Goal: Task Accomplishment & Management: Use online tool/utility

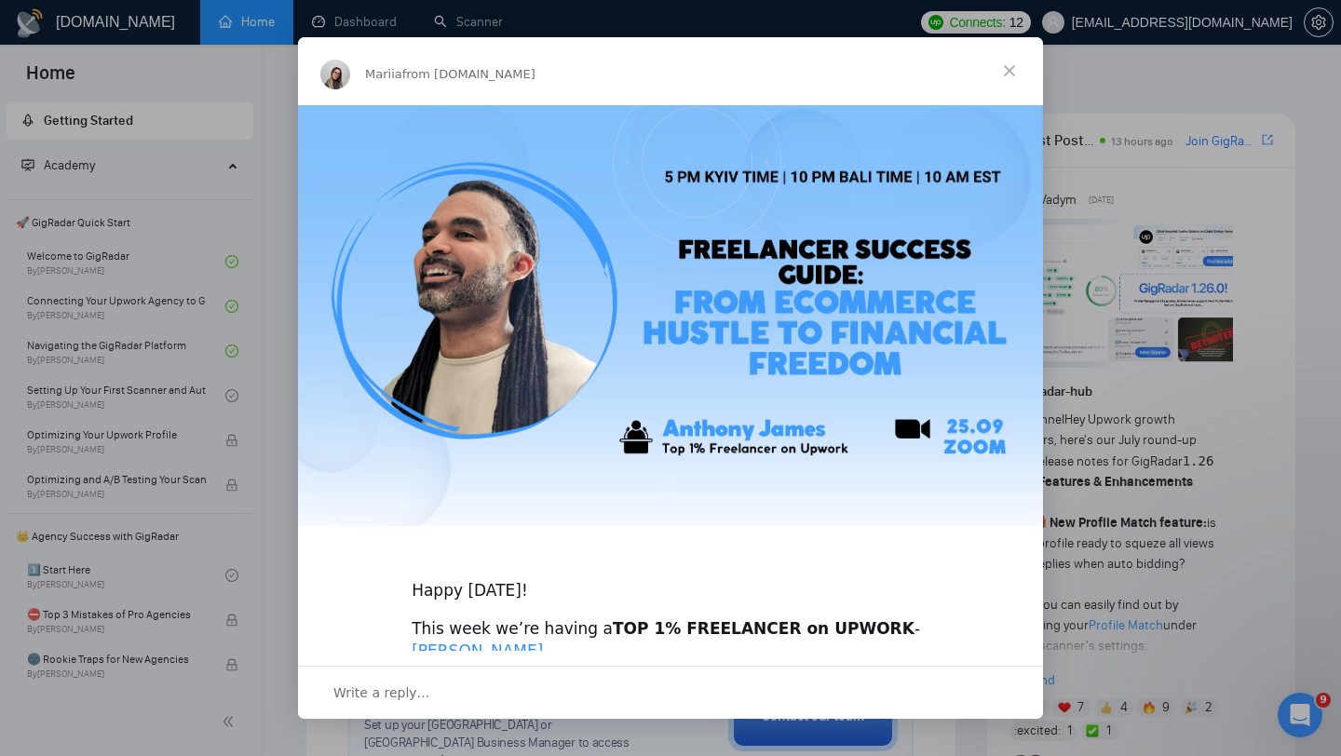
click at [1008, 74] on span "Close" at bounding box center [1009, 70] width 67 height 67
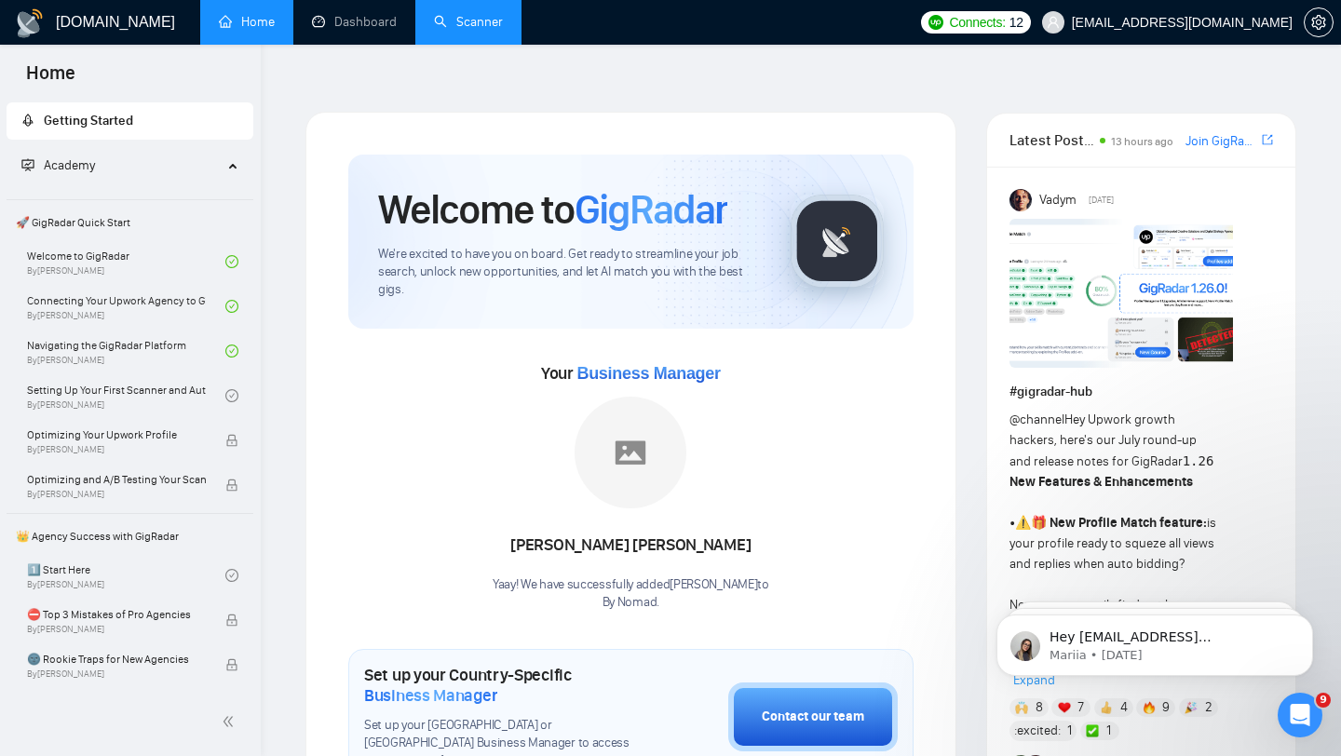
click at [481, 27] on link "Scanner" at bounding box center [468, 22] width 69 height 16
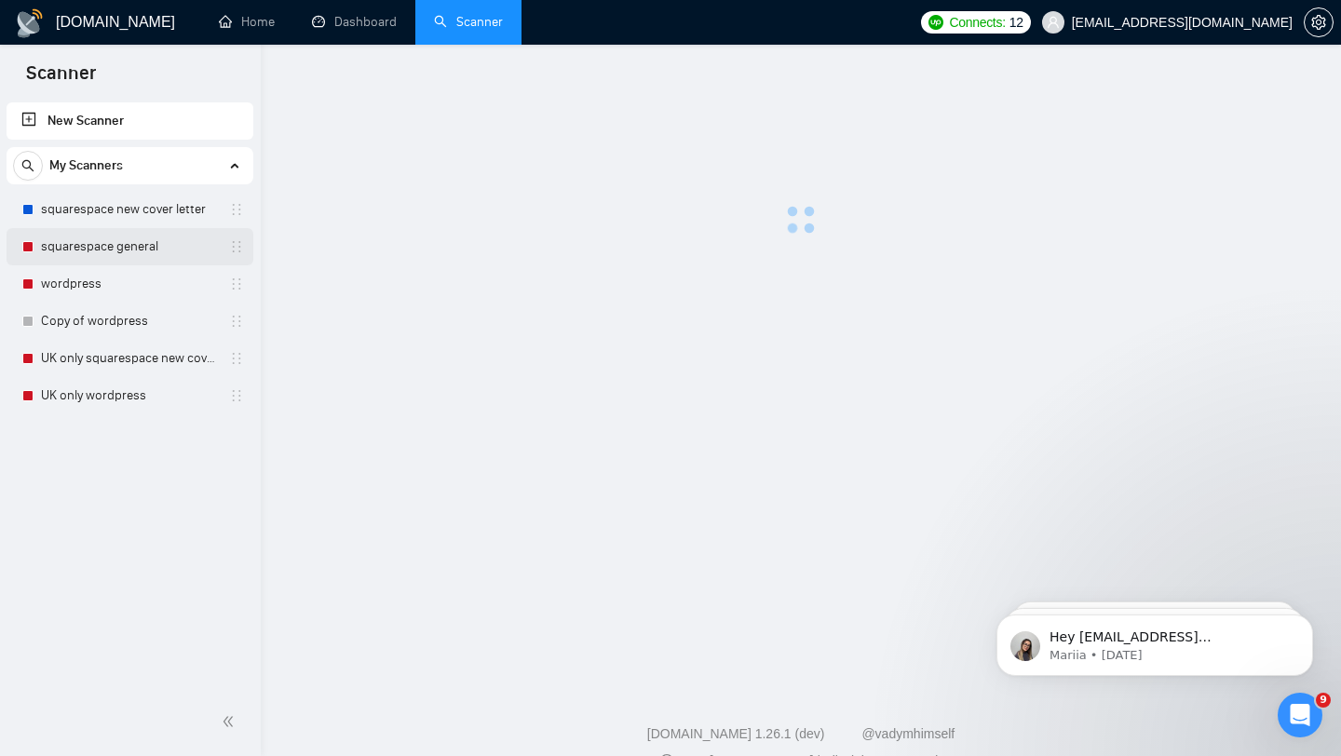
click at [143, 230] on link "squarespace general" at bounding box center [129, 246] width 177 height 37
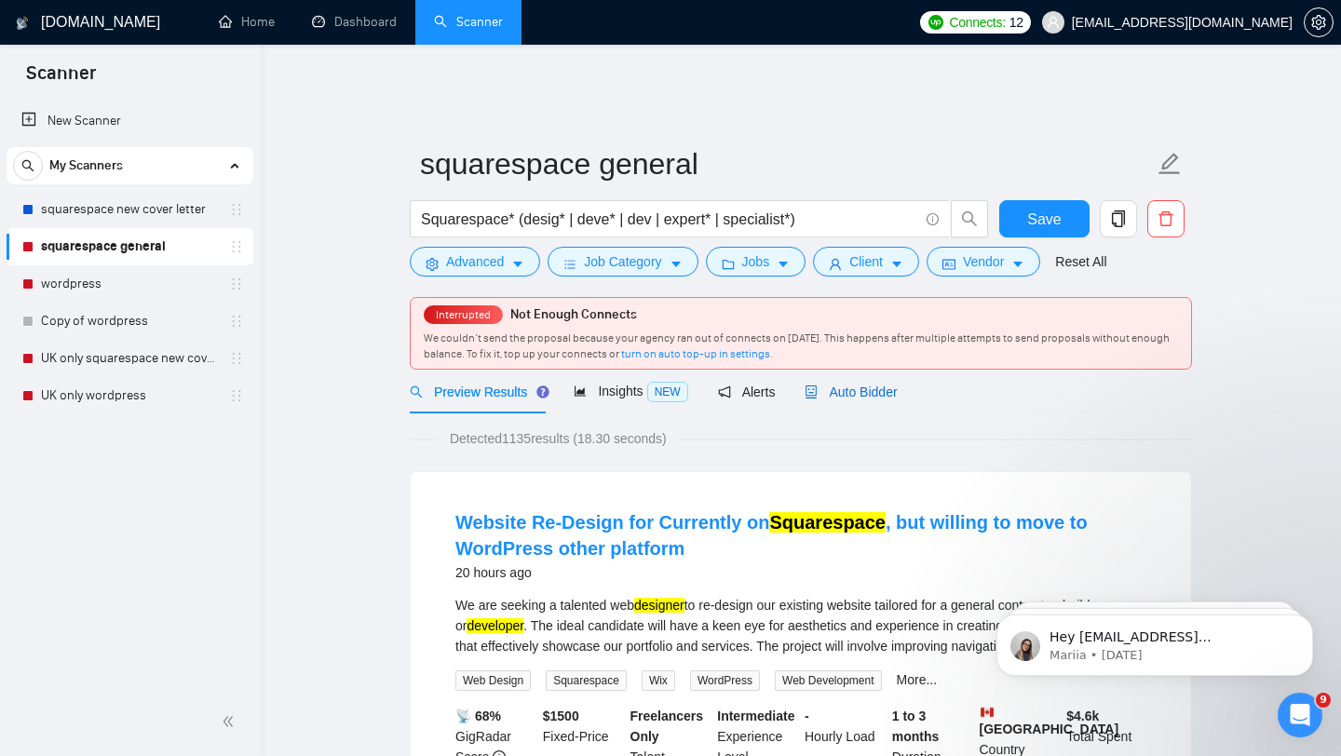
click at [826, 385] on span "Auto Bidder" at bounding box center [850, 392] width 92 height 15
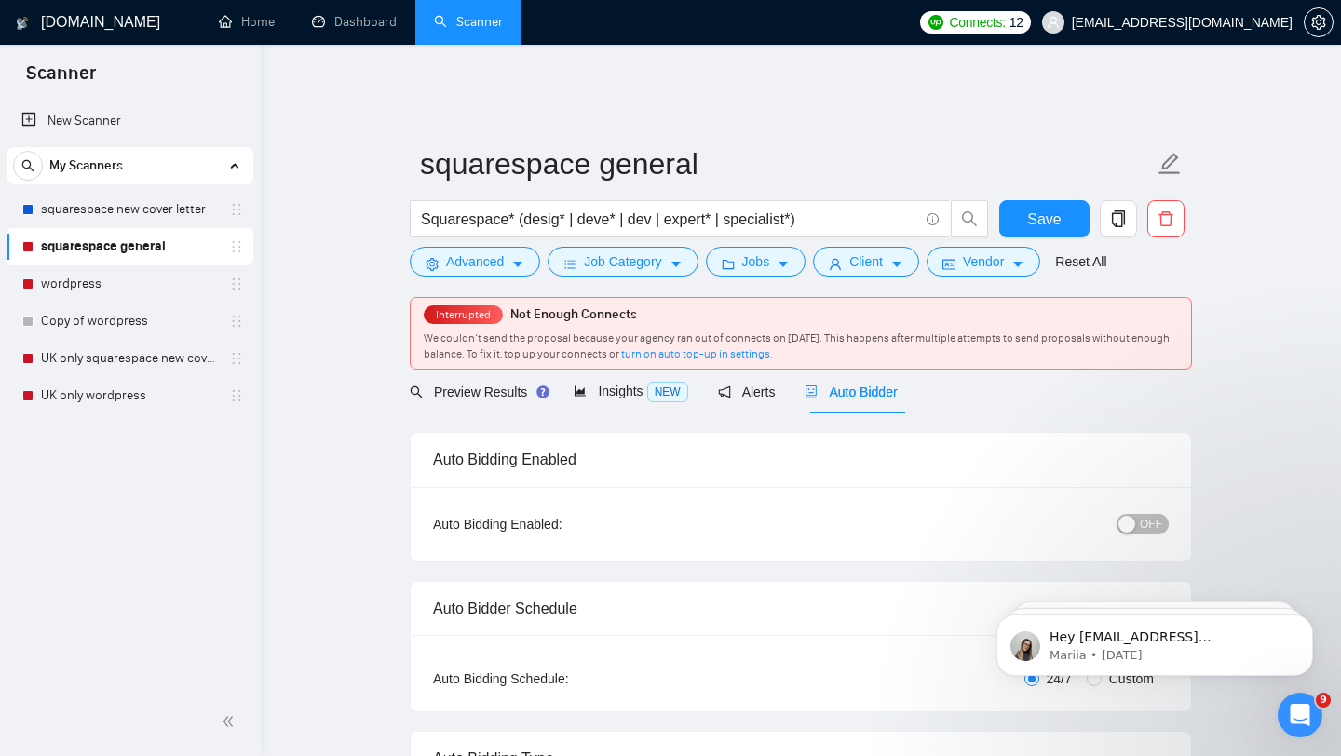
checkbox input "true"
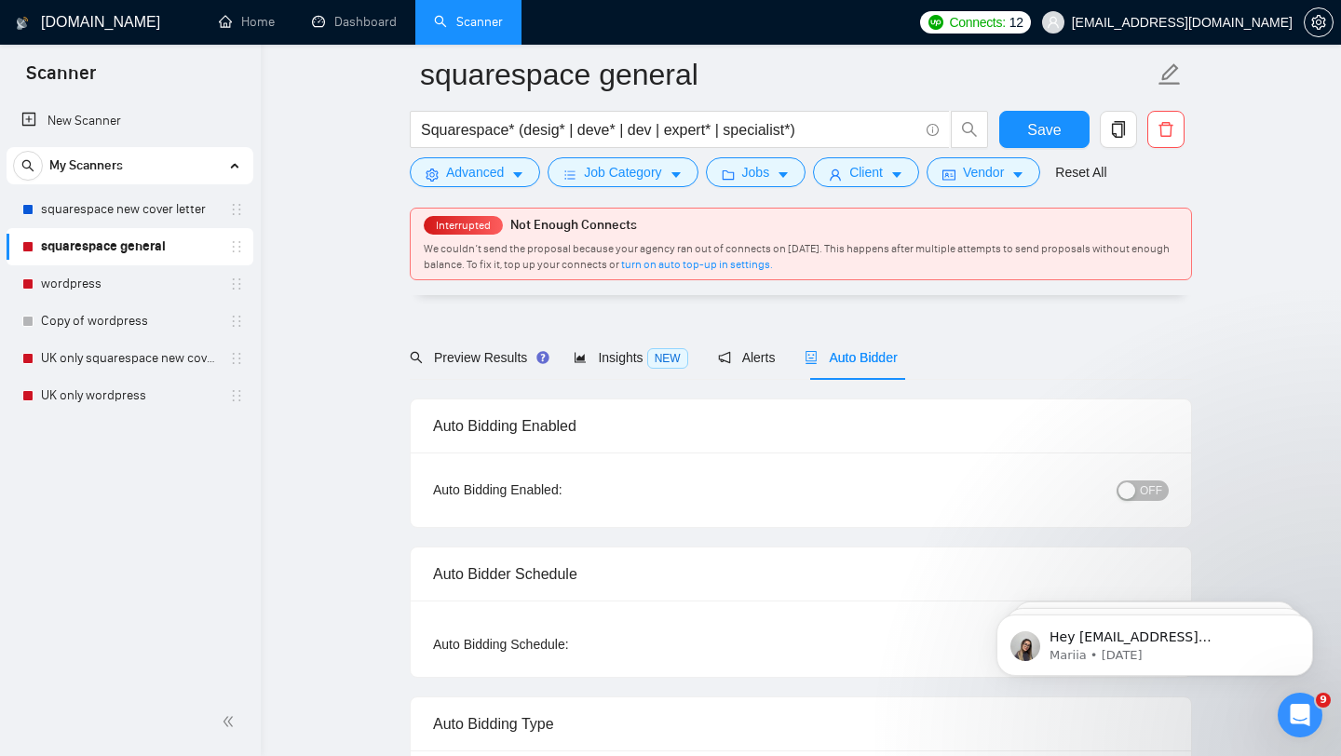
scroll to position [77, 0]
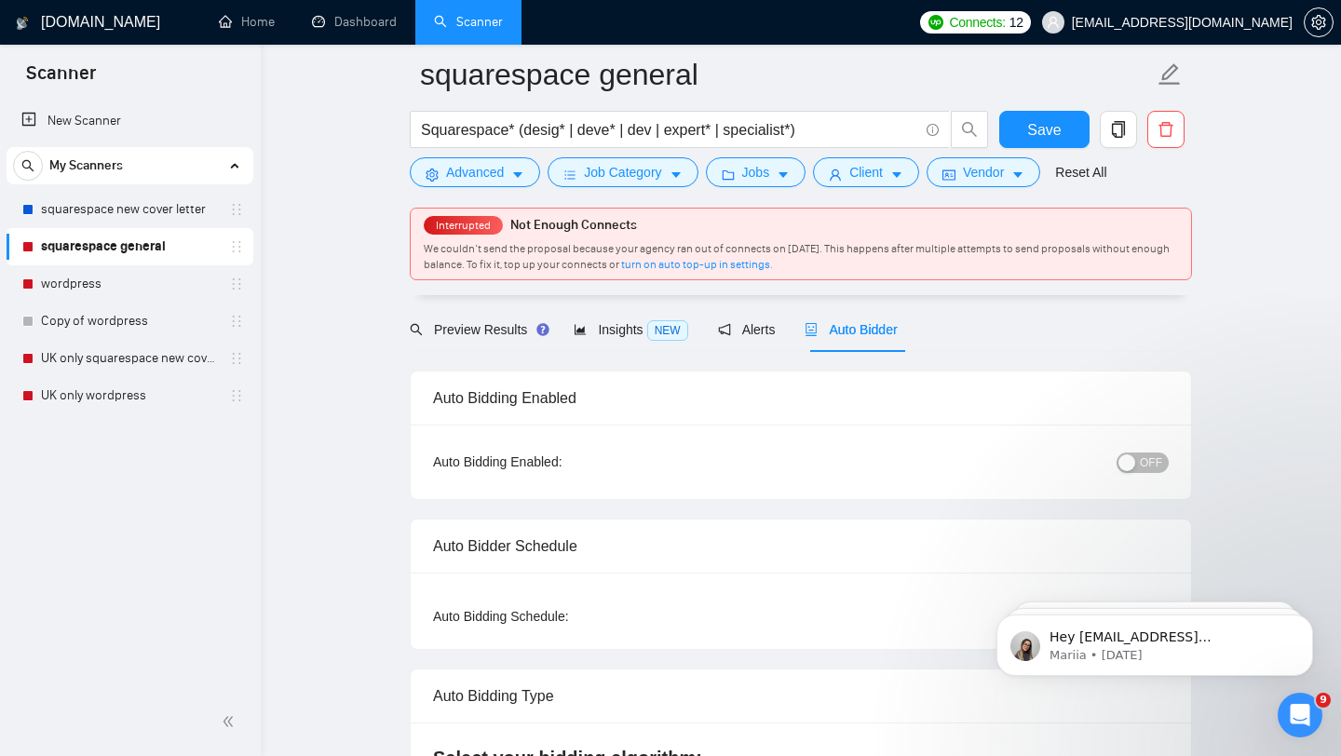
click at [1135, 461] on div "OFF" at bounding box center [1046, 462] width 245 height 30
click at [1137, 453] on button "OFF" at bounding box center [1142, 463] width 52 height 20
click at [1049, 133] on span "Save" at bounding box center [1044, 129] width 34 height 23
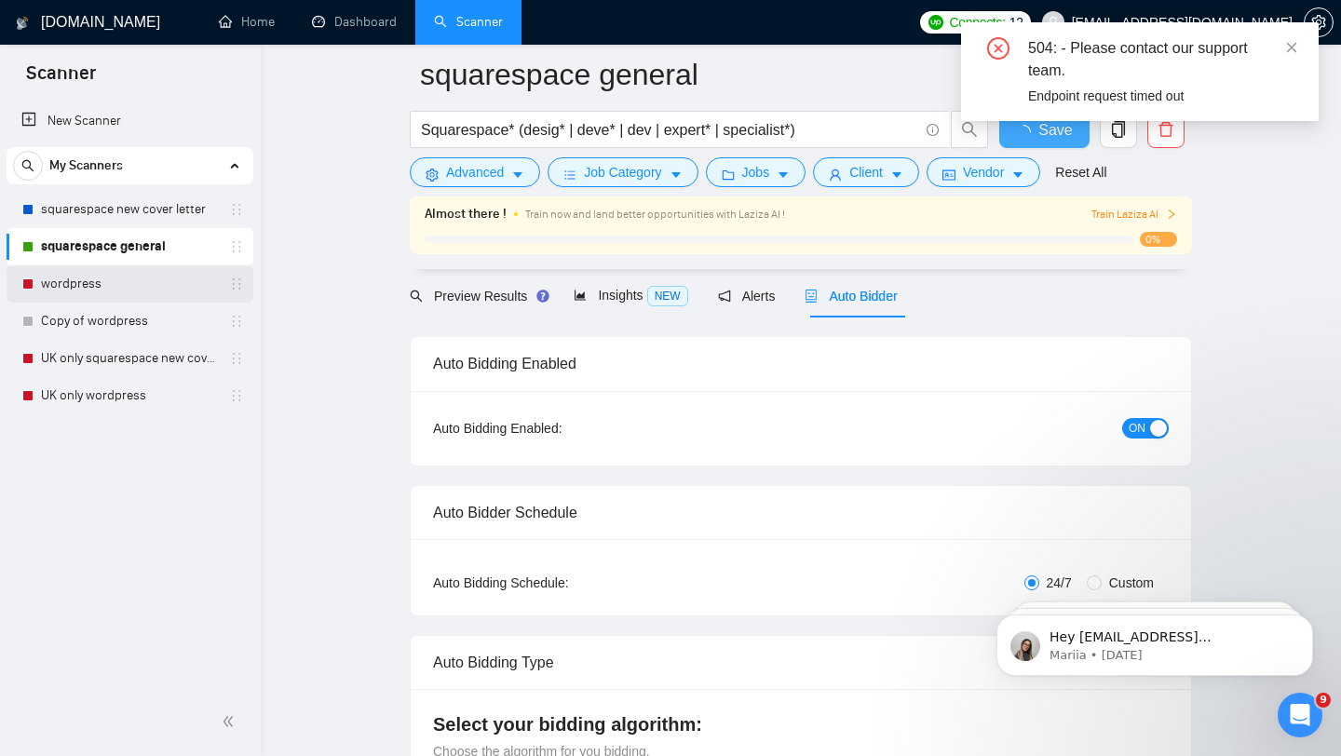
checkbox input "true"
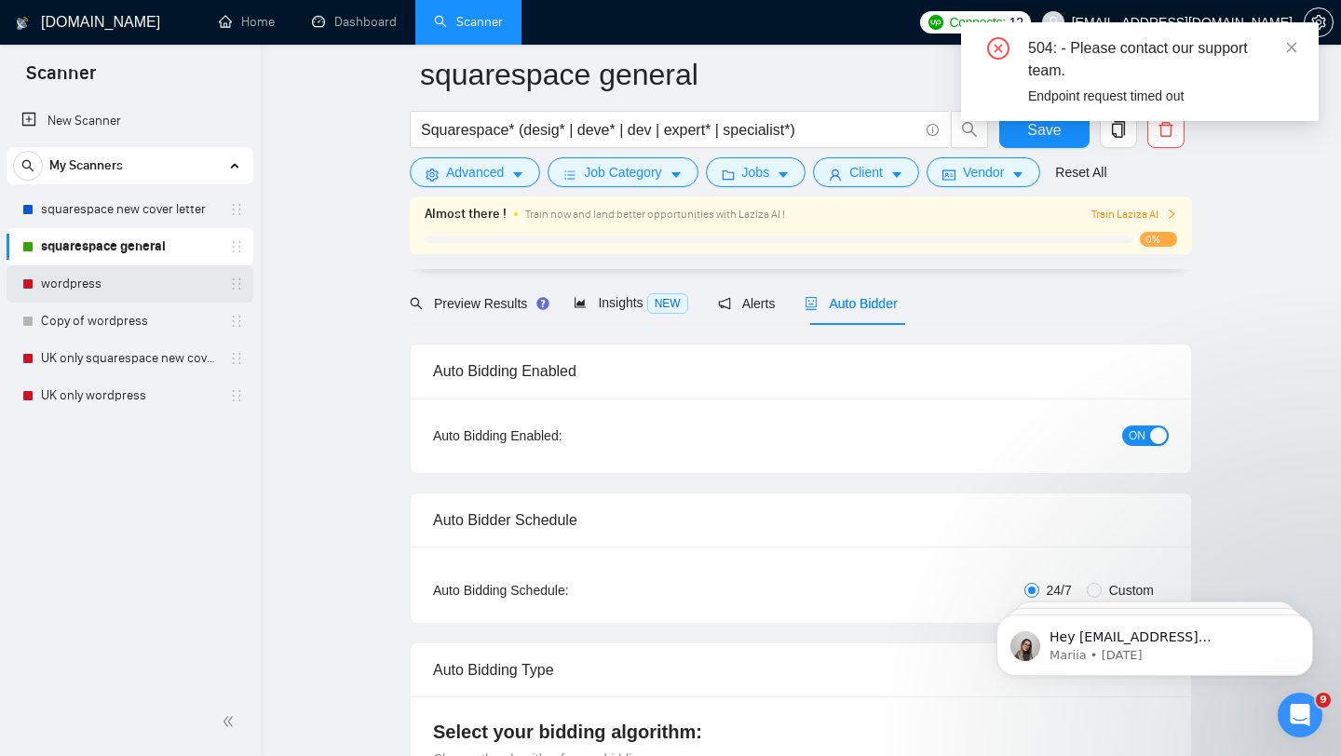
click at [114, 285] on link "wordpress" at bounding box center [129, 283] width 177 height 37
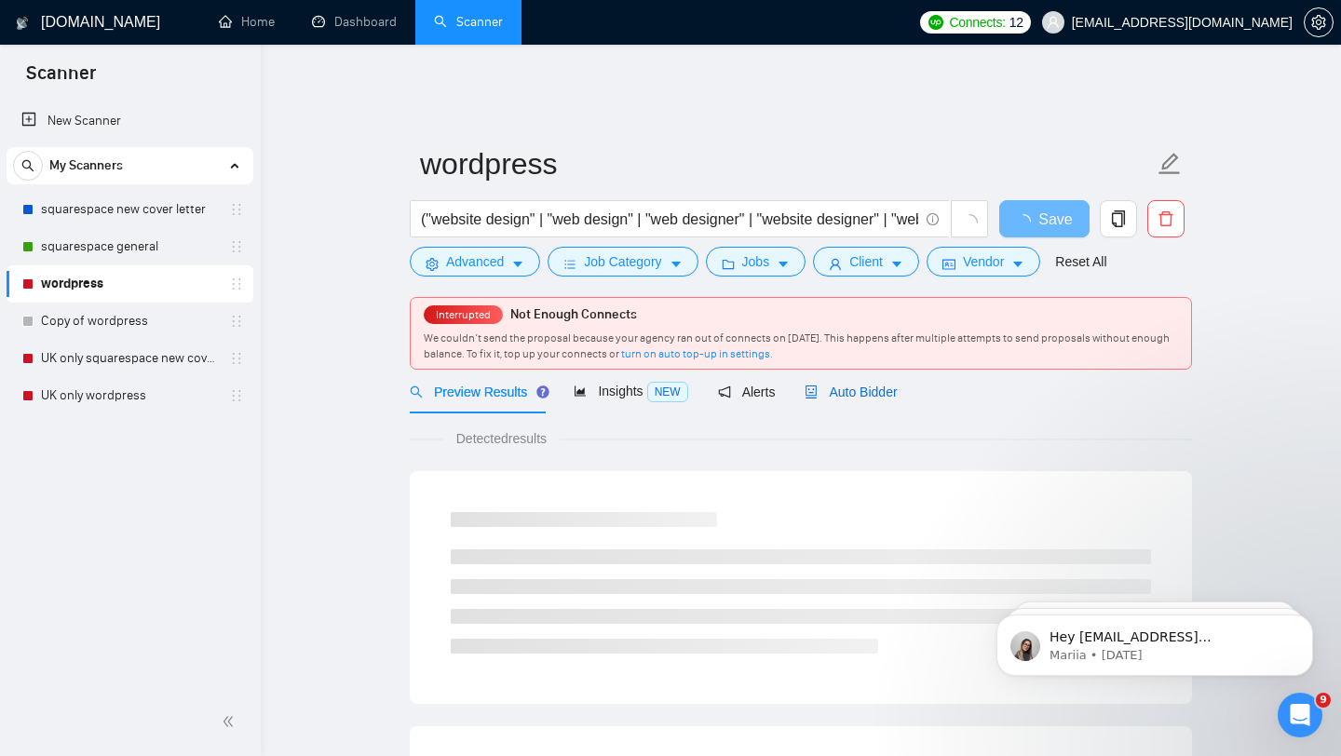
click at [888, 389] on div "Auto Bidder" at bounding box center [850, 392] width 92 height 20
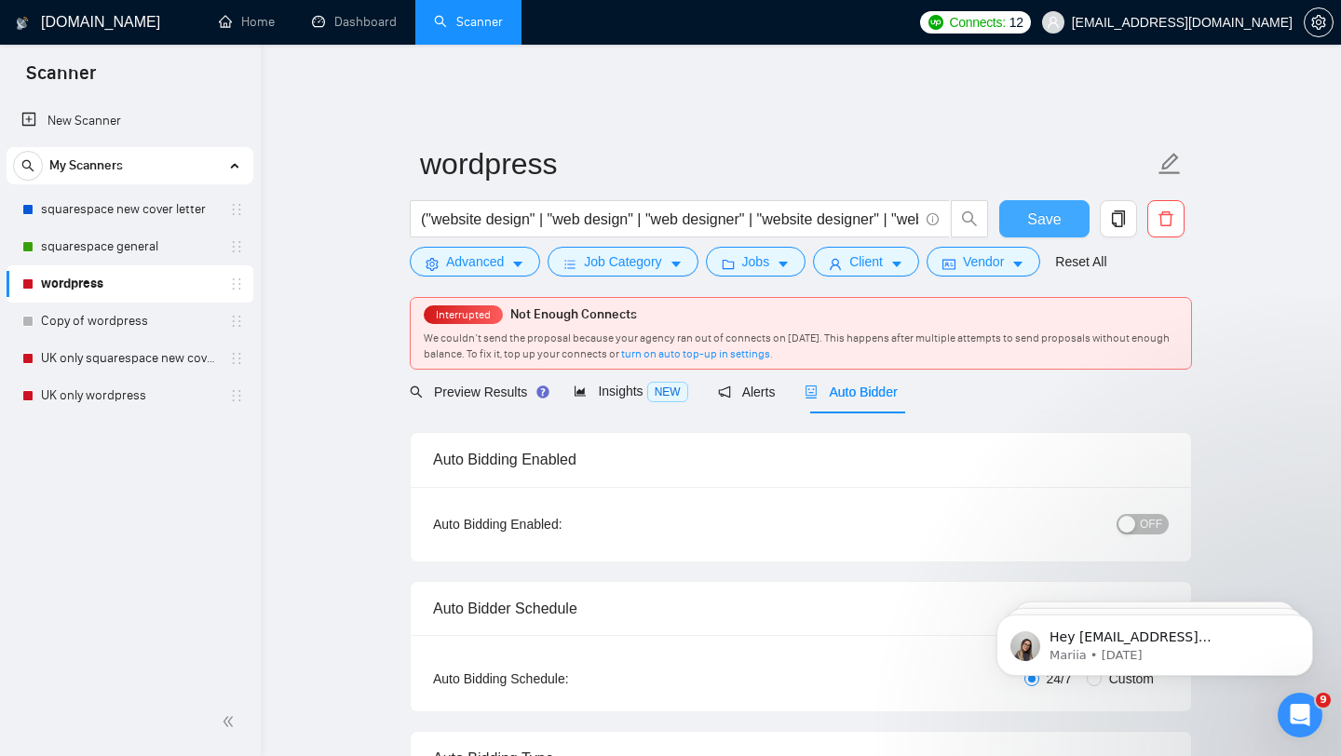
click at [1058, 212] on span "Save" at bounding box center [1044, 219] width 34 height 23
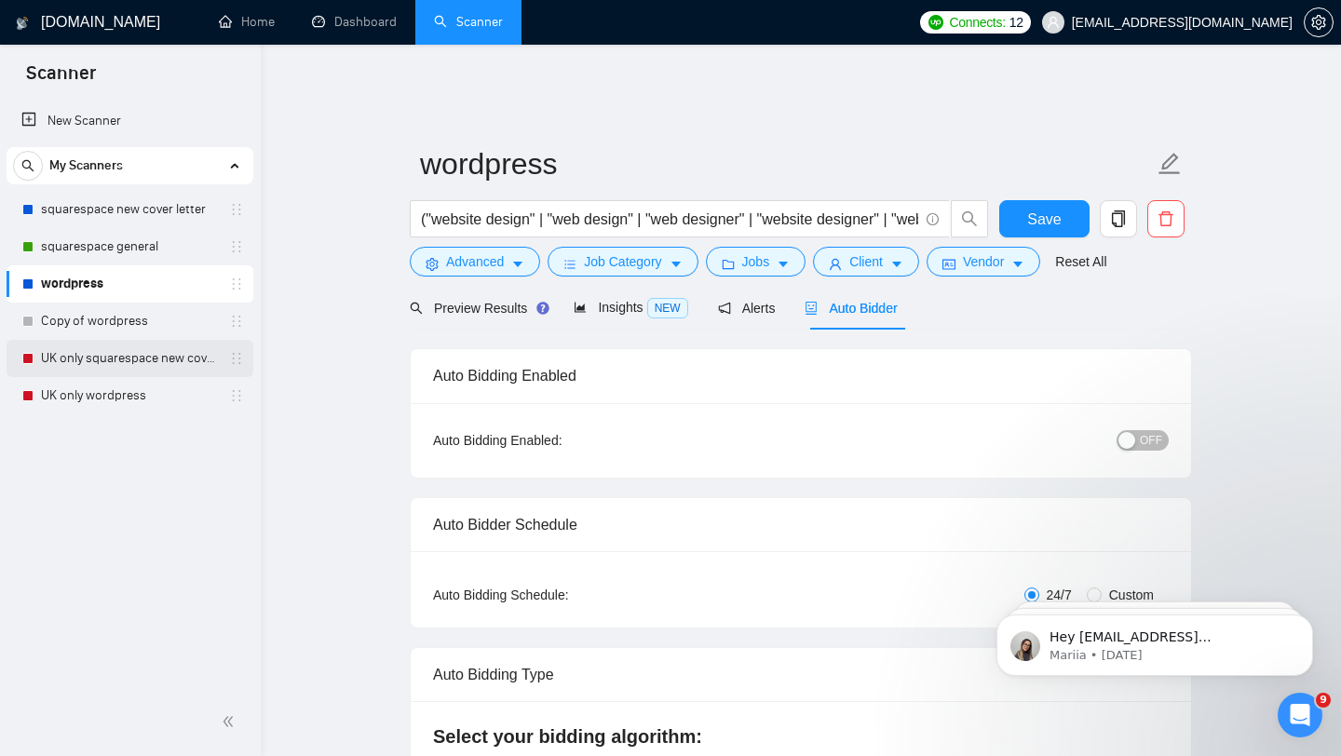
click at [139, 362] on link "UK only squarespace new cover letter" at bounding box center [129, 358] width 177 height 37
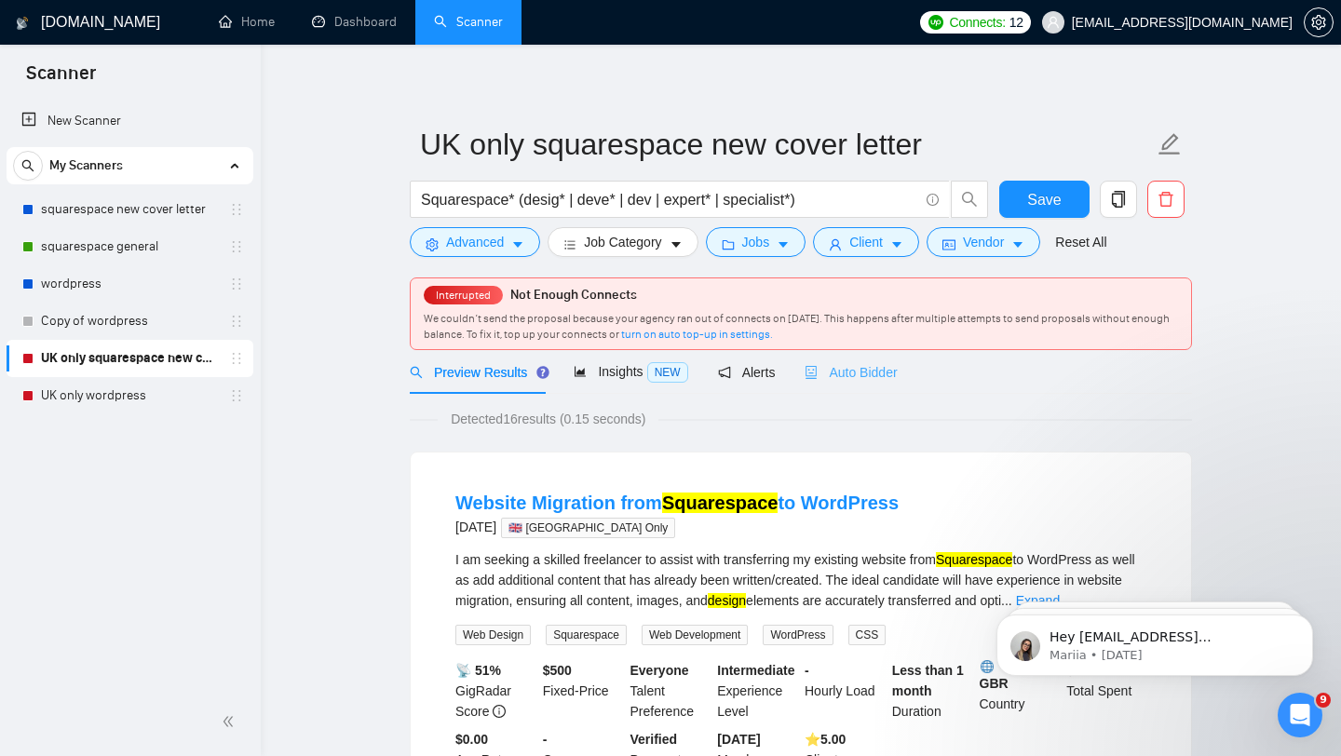
scroll to position [21, 0]
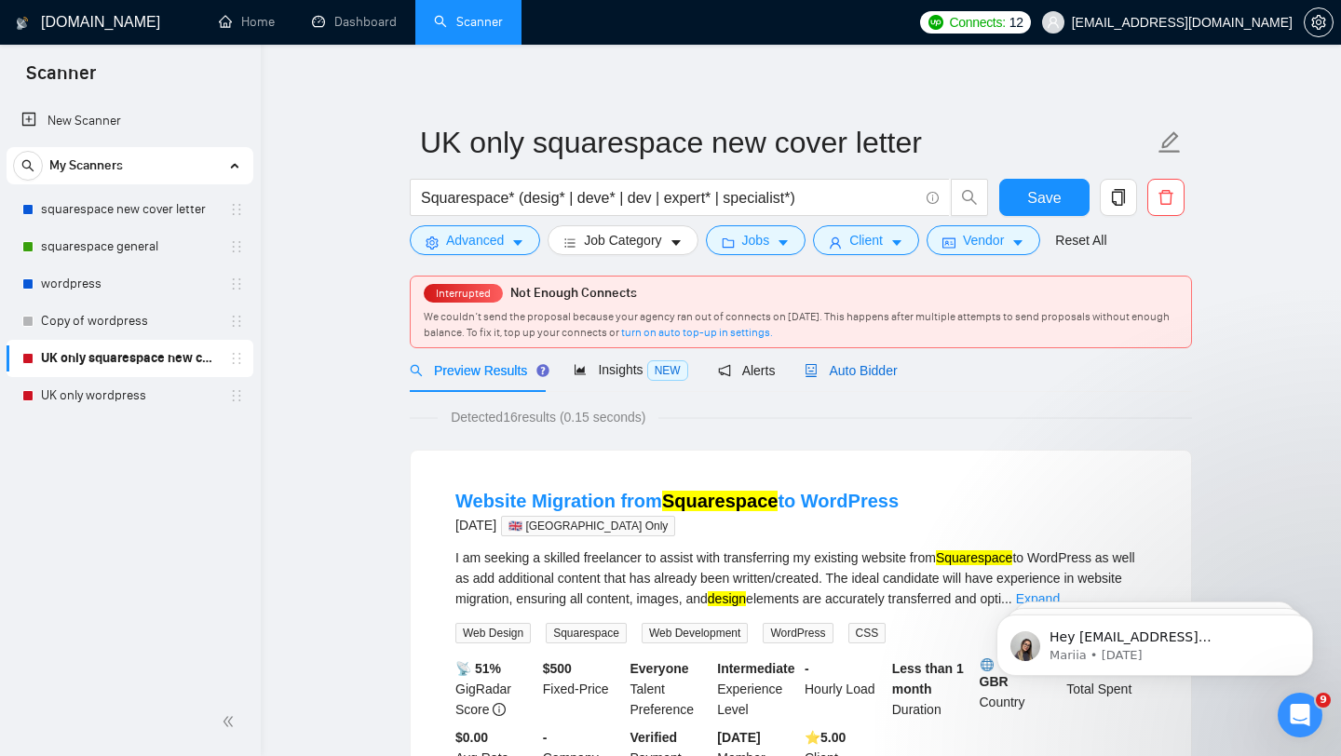
click at [832, 365] on span "Auto Bidder" at bounding box center [850, 370] width 92 height 15
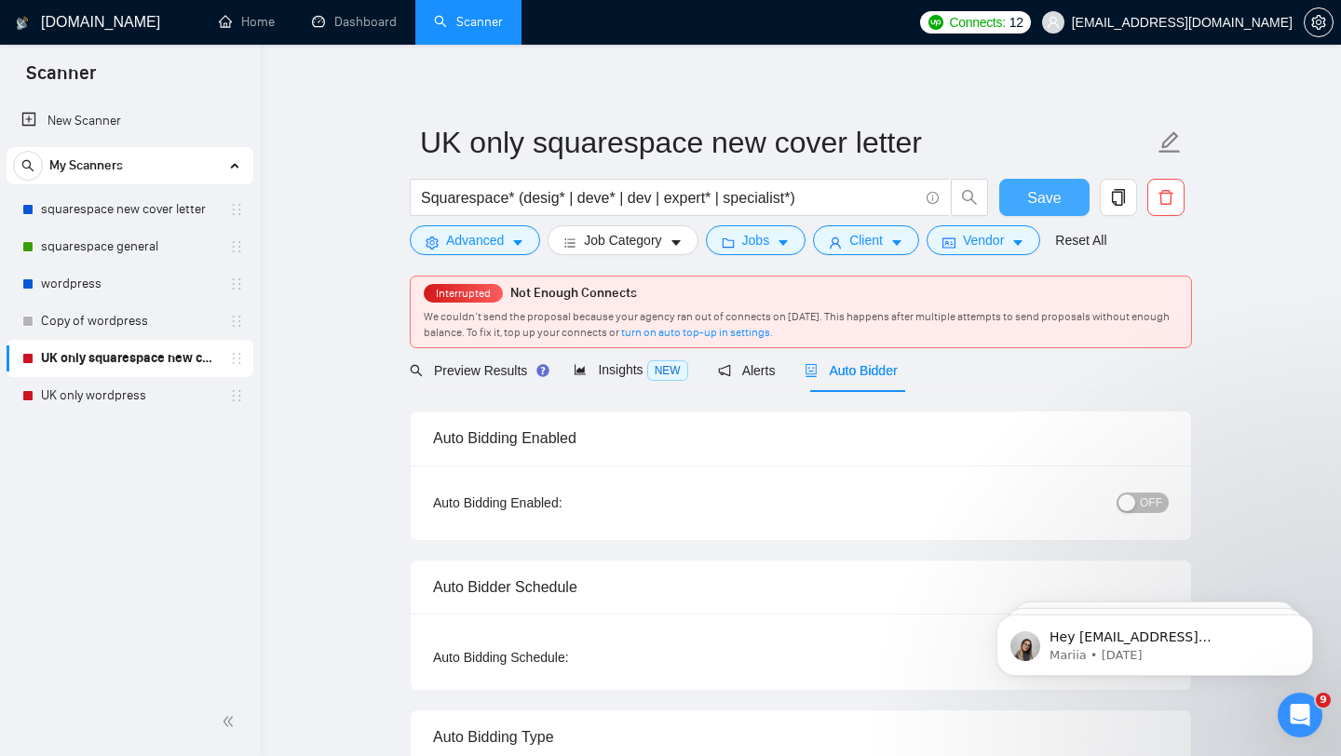
click at [1039, 189] on span "Save" at bounding box center [1044, 197] width 34 height 23
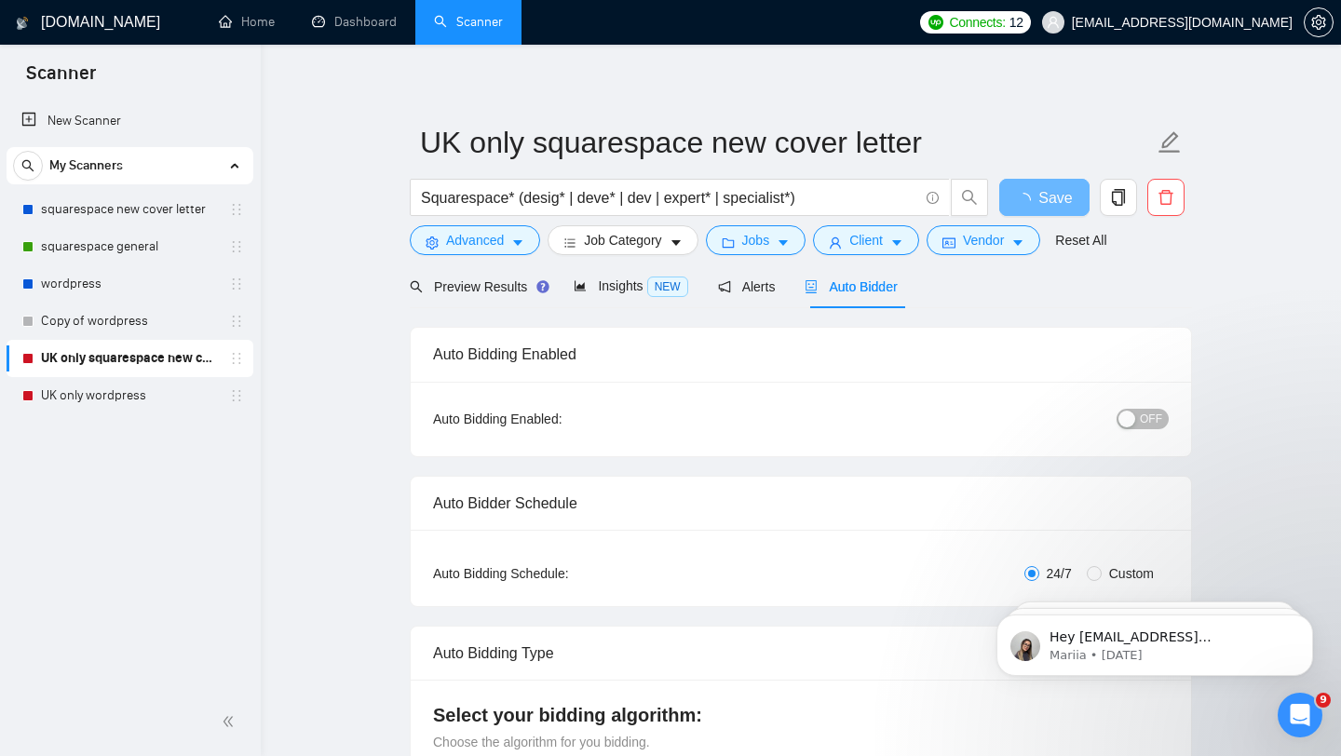
click at [1138, 409] on button "OFF" at bounding box center [1142, 419] width 52 height 20
click at [1028, 186] on span "Save" at bounding box center [1044, 197] width 34 height 23
click at [1134, 411] on div "button" at bounding box center [1126, 419] width 17 height 17
click at [1028, 189] on span "Save" at bounding box center [1044, 197] width 34 height 23
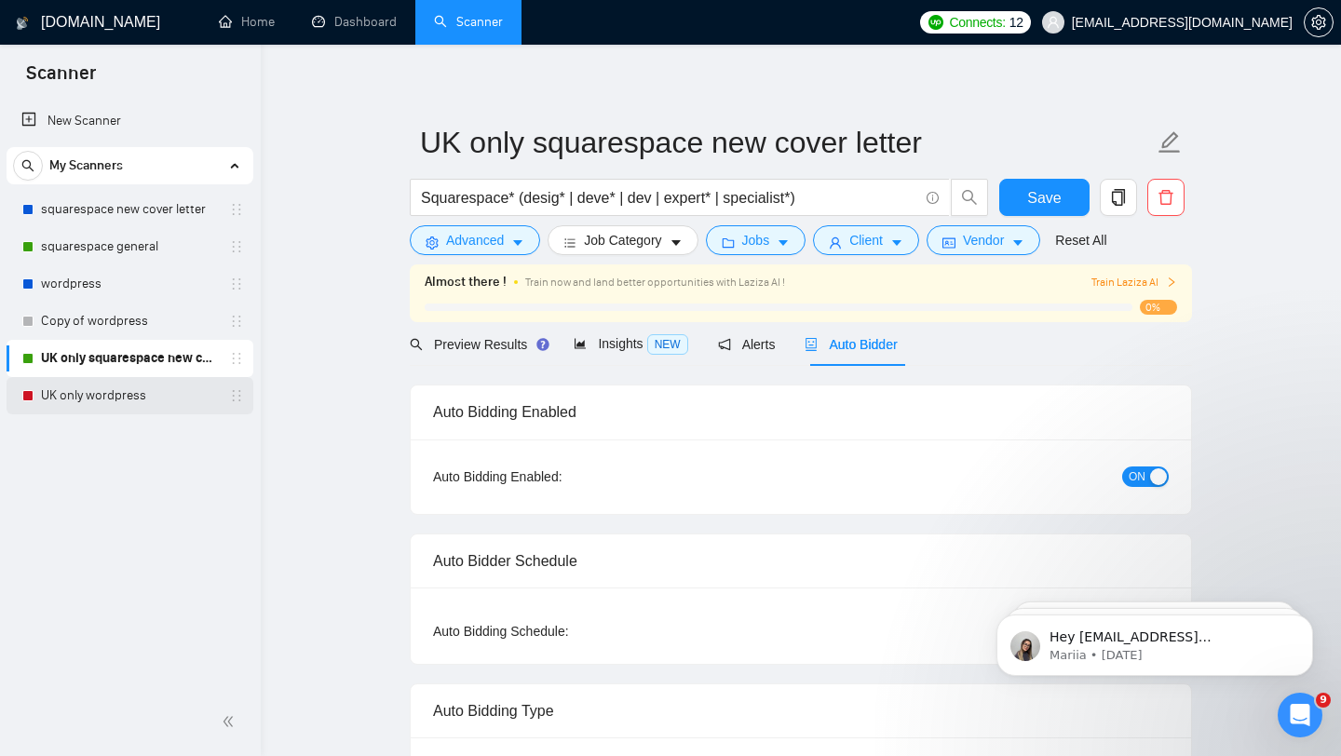
click at [111, 396] on link "UK only wordpress" at bounding box center [129, 395] width 177 height 37
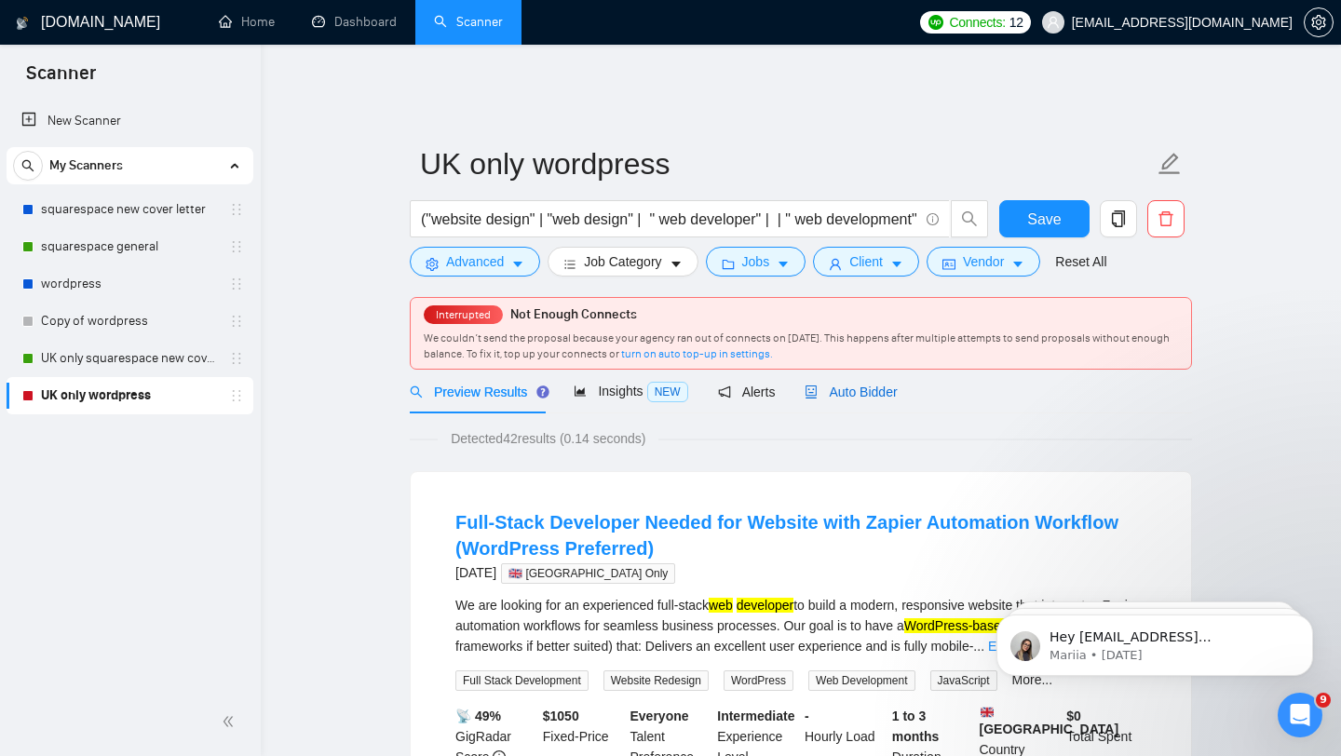
click at [880, 385] on span "Auto Bidder" at bounding box center [850, 392] width 92 height 15
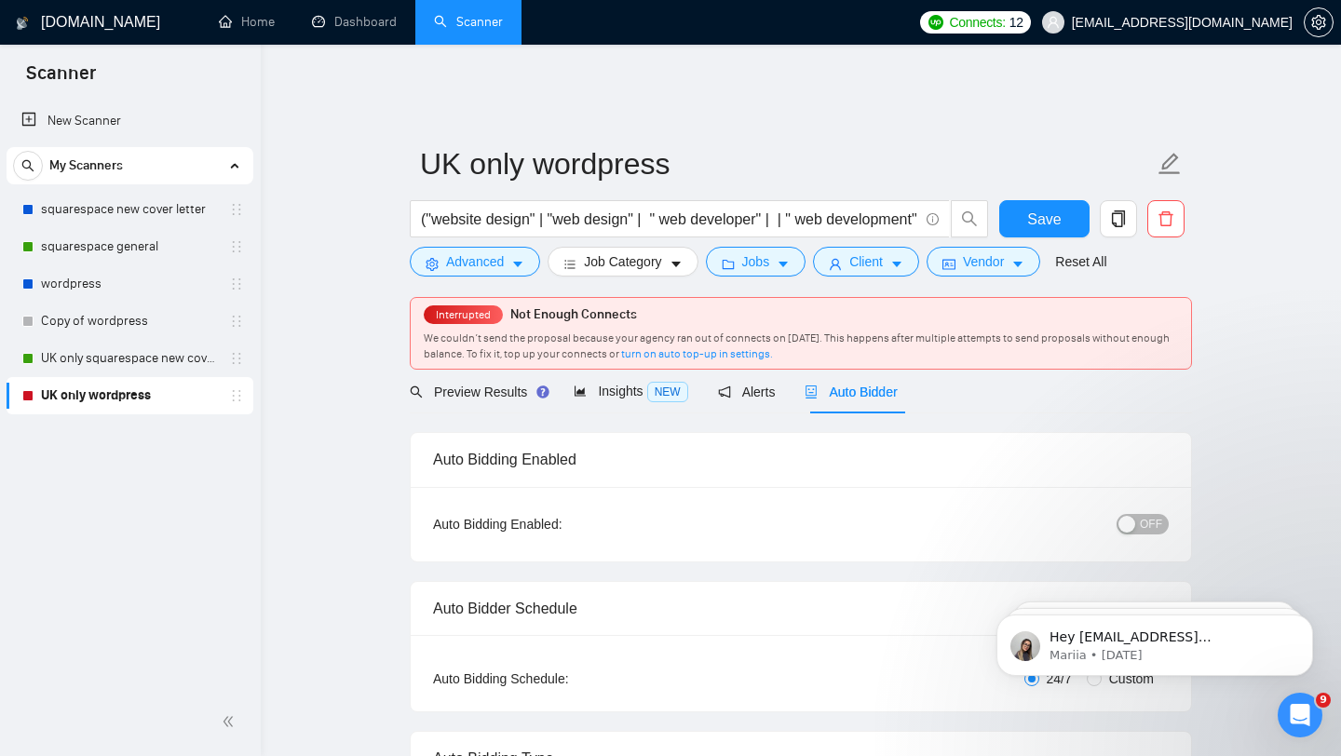
click at [1142, 514] on span "OFF" at bounding box center [1151, 524] width 22 height 20
click at [1056, 211] on span "Save" at bounding box center [1044, 219] width 34 height 23
